Goal: Task Accomplishment & Management: Use online tool/utility

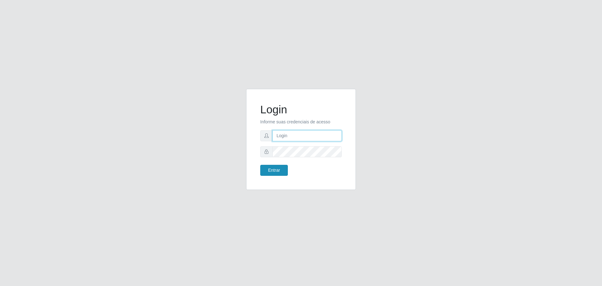
type input "[EMAIL_ADDRESS][DOMAIN_NAME]"
click at [280, 165] on button "Entrar" at bounding box center [274, 170] width 28 height 11
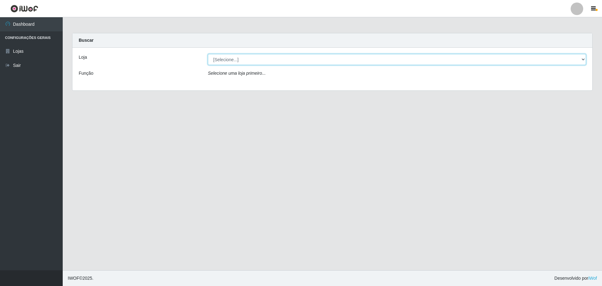
click at [257, 58] on select "[Selecione...] [GEOGRAPHIC_DATA] - [GEOGRAPHIC_DATA][DATE]" at bounding box center [397, 59] width 378 height 11
select select "527"
click at [208, 54] on select "[Selecione...] [GEOGRAPHIC_DATA] - [GEOGRAPHIC_DATA][DATE]" at bounding box center [397, 59] width 378 height 11
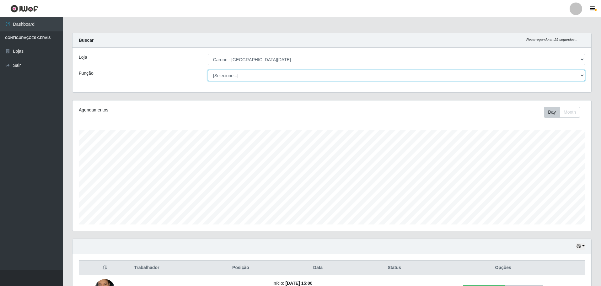
drag, startPoint x: 243, startPoint y: 74, endPoint x: 243, endPoint y: 77, distance: 3.5
click at [244, 73] on select "[Selecione...] Embalador Embalador + Embalador ++ Repositor Repositor + Reposit…" at bounding box center [396, 75] width 377 height 11
select select "24"
click at [208, 70] on select "[Selecione...] Embalador Embalador + Embalador ++ Repositor Repositor + Reposit…" at bounding box center [396, 75] width 377 height 11
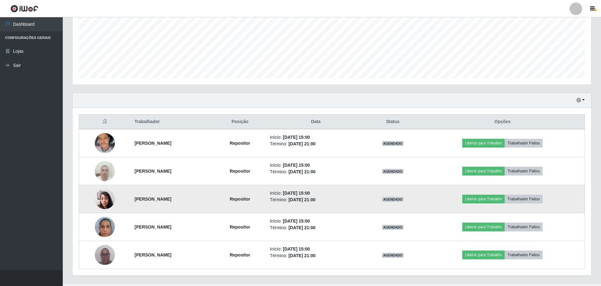
scroll to position [157, 0]
